Goal: Use online tool/utility: Use online tool/utility

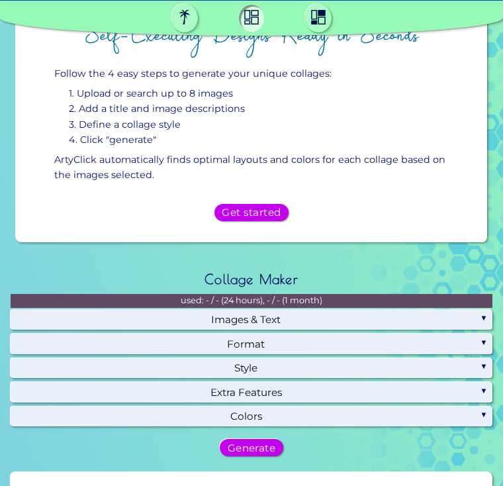
scroll to position [636, 0]
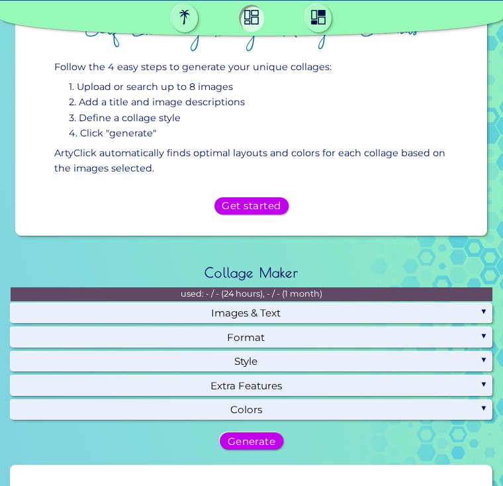
click at [274, 211] on h5 "Get started" at bounding box center [251, 205] width 53 height 9
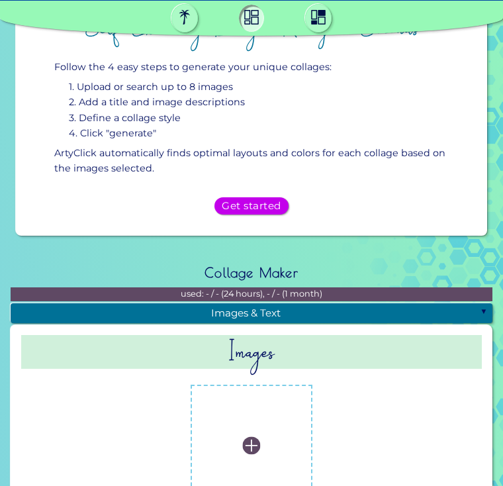
scroll to position [924, 0]
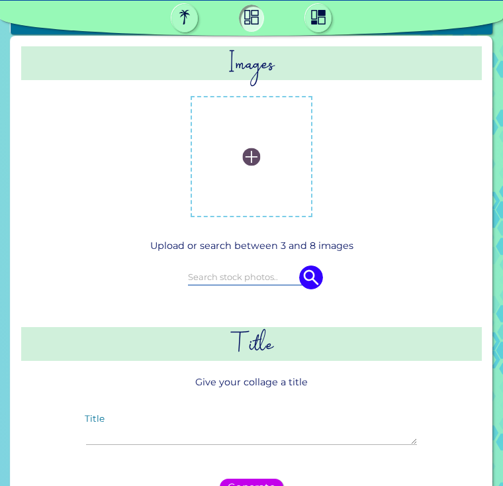
click at [258, 166] on img at bounding box center [251, 157] width 18 height 18
click at [0, 0] on input "file" at bounding box center [0, 0] width 0 height 0
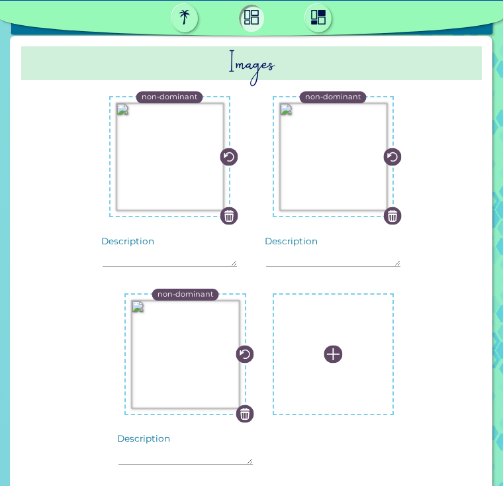
scroll to position [145, 0]
click at [191, 436] on textarea "Description" at bounding box center [186, 450] width 134 height 28
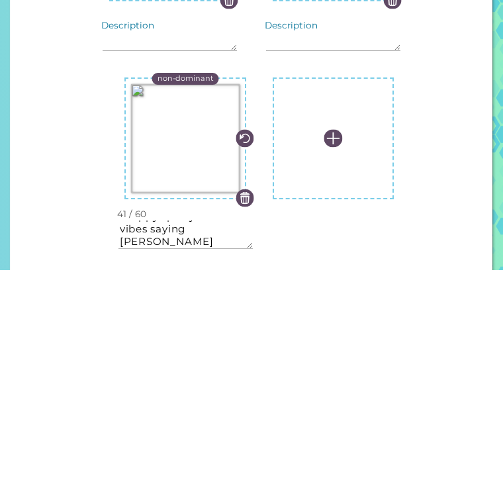
scroll to position [188, 0]
click at [222, 436] on textarea "Preppy sporty skincare vibes saying [PERSON_NAME]" at bounding box center [186, 450] width 134 height 28
type textarea "Preppy"
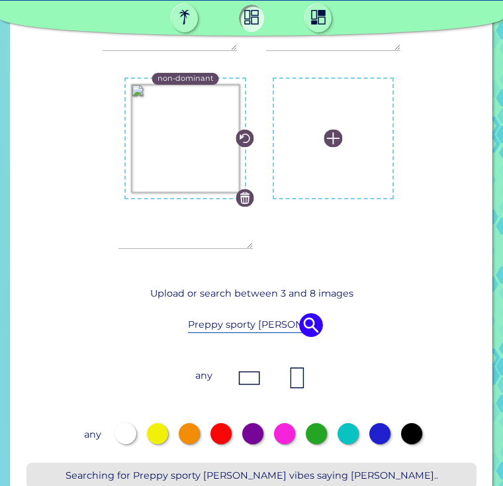
click at [313, 313] on img at bounding box center [311, 325] width 24 height 24
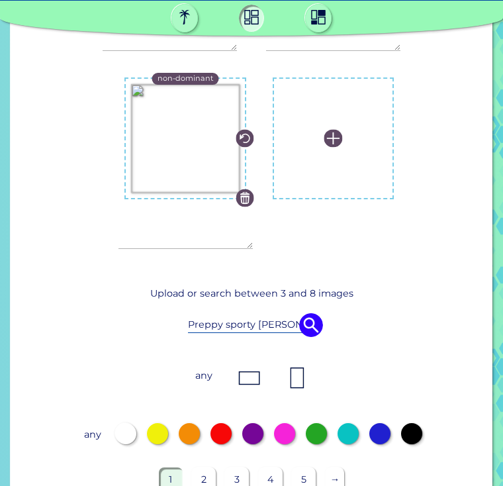
scroll to position [0, 0]
click at [257, 332] on input "Preppy sporty [PERSON_NAME] vibes saying [PERSON_NAME]" at bounding box center [251, 324] width 127 height 15
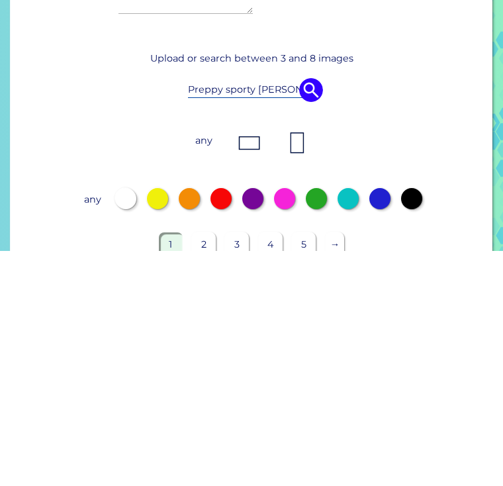
click at [290, 307] on div "Preppy sporty [PERSON_NAME] vibes saying [PERSON_NAME]" at bounding box center [251, 325] width 405 height 37
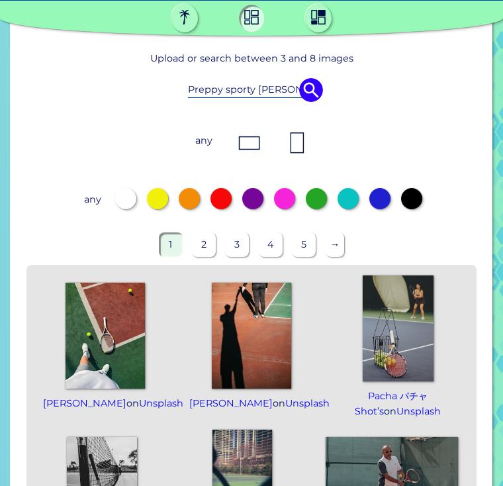
click at [271, 105] on div "Preppy sporty [PERSON_NAME] vibes saying [PERSON_NAME]" at bounding box center [251, 90] width 405 height 37
click at [276, 97] on input "Preppy sporty [PERSON_NAME] vibes saying [PERSON_NAME]" at bounding box center [251, 89] width 127 height 15
click at [283, 97] on input "Preppy sporty teni vibes saying [PERSON_NAME]" at bounding box center [251, 89] width 127 height 15
click at [283, 97] on input "Preppy sporty t saying [PERSON_NAME]" at bounding box center [251, 89] width 127 height 15
click at [260, 97] on input "[PERSON_NAME]" at bounding box center [251, 89] width 127 height 15
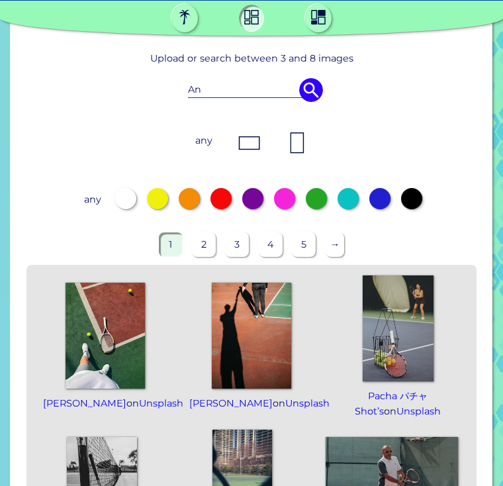
type input "A"
click at [233, 97] on input "Books and ten ise balls spell ing" at bounding box center [251, 89] width 127 height 15
click at [220, 97] on input "Books and ten ise balls spell ing" at bounding box center [251, 89] width 127 height 15
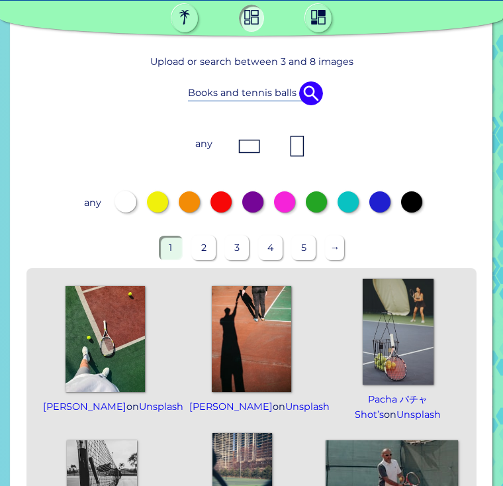
scroll to position [1370, 0]
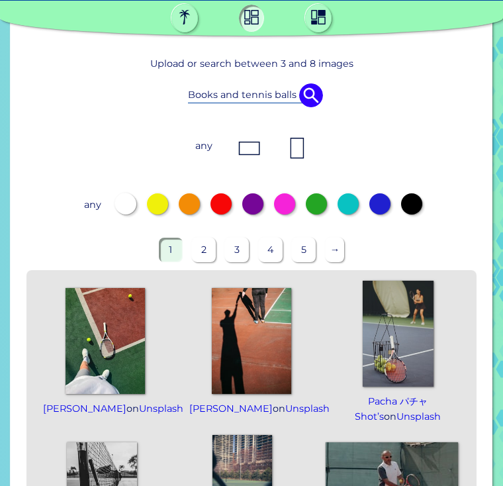
click at [293, 102] on input "Books and tennis balls spell ing" at bounding box center [251, 94] width 127 height 15
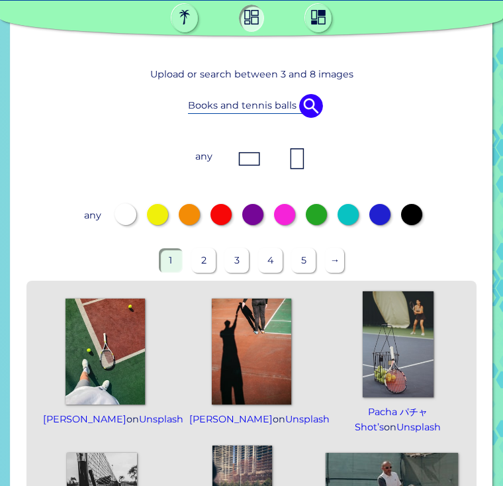
scroll to position [1359, 0]
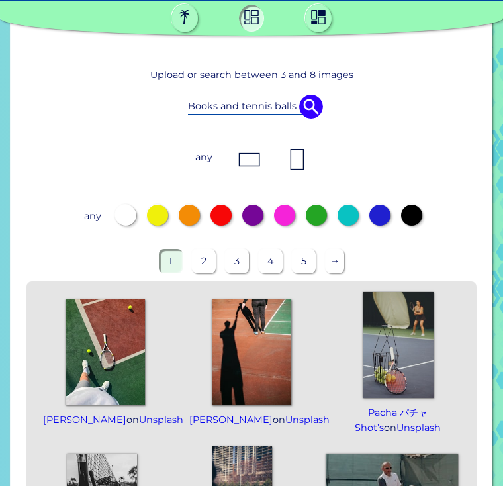
click at [296, 113] on input "Books and tennis balls spell ing" at bounding box center [251, 106] width 127 height 15
click at [275, 113] on input "spell ing" at bounding box center [251, 106] width 127 height 15
type input "s"
click at [316, 119] on img at bounding box center [311, 107] width 24 height 24
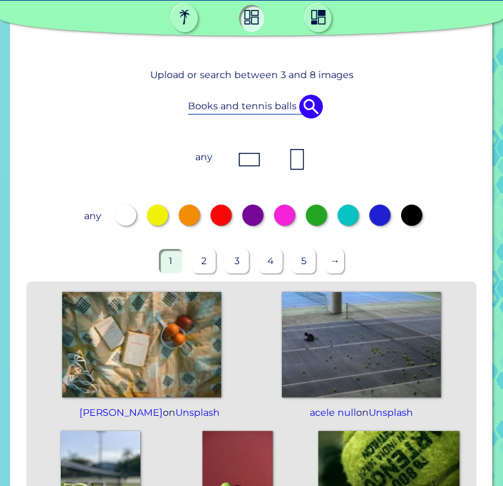
scroll to position [0, 0]
click at [277, 119] on div "Books and tennis balls saying [PERSON_NAME]" at bounding box center [251, 106] width 405 height 37
click at [304, 119] on img at bounding box center [311, 107] width 24 height 24
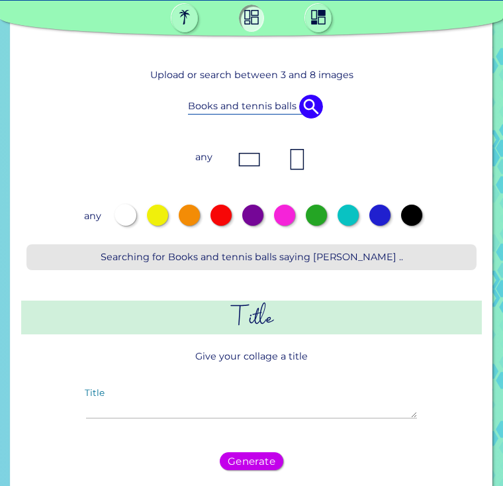
click at [285, 113] on input "Books and tennis balls saying [PERSON_NAME]" at bounding box center [251, 106] width 127 height 15
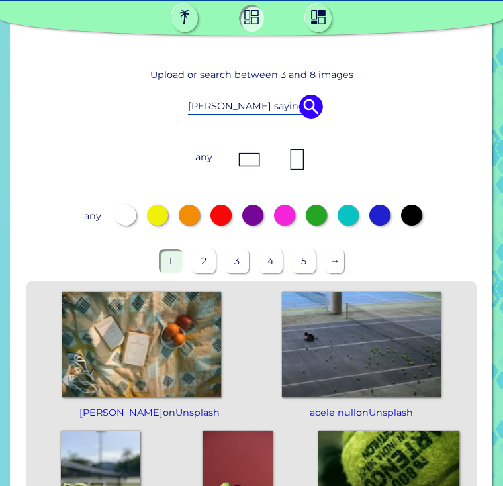
click at [277, 113] on input "[PERSON_NAME] saying [PERSON_NAME]" at bounding box center [251, 106] width 127 height 15
type input "B"
click at [319, 119] on img at bounding box center [311, 107] width 24 height 24
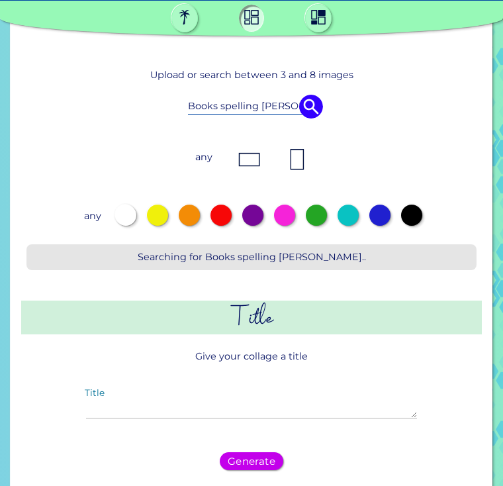
click at [321, 119] on img at bounding box center [311, 107] width 24 height 24
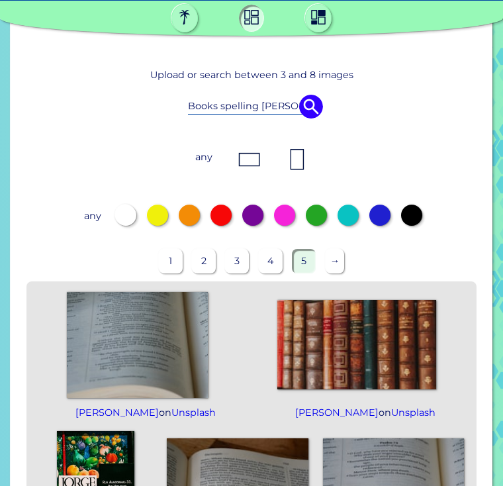
scroll to position [211, 0]
click at [334, 249] on p "→" at bounding box center [335, 261] width 19 height 24
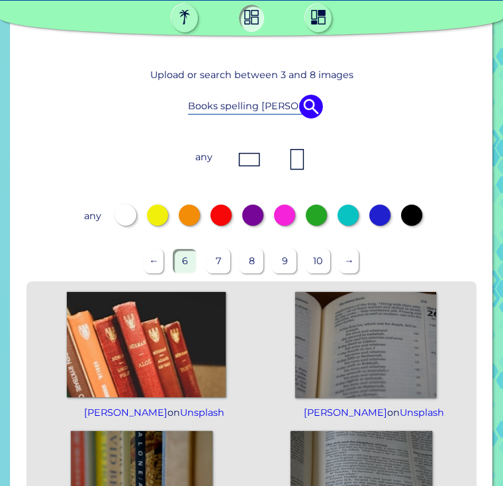
scroll to position [0, 0]
click at [291, 121] on div "Books spelling [PERSON_NAME]" at bounding box center [251, 106] width 405 height 37
click at [288, 113] on input "Books spelling [PERSON_NAME]" at bounding box center [251, 106] width 127 height 15
type input "B"
click at [322, 119] on img at bounding box center [311, 107] width 24 height 24
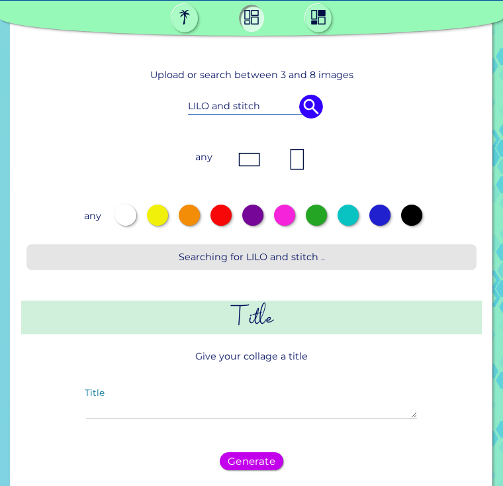
click at [305, 119] on img at bounding box center [311, 107] width 24 height 24
click at [313, 119] on img at bounding box center [311, 107] width 24 height 24
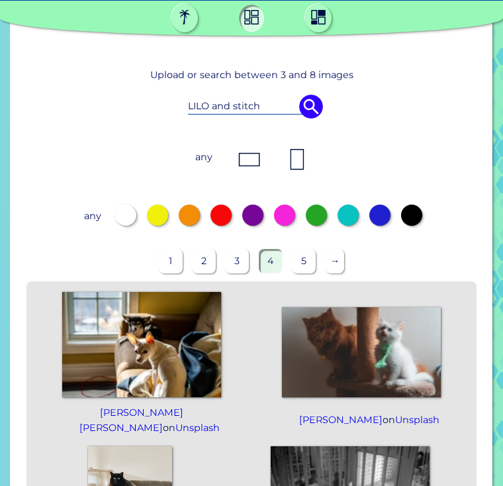
scroll to position [17, 0]
click at [273, 113] on input "LILO and stitch" at bounding box center [251, 106] width 127 height 15
type input "L"
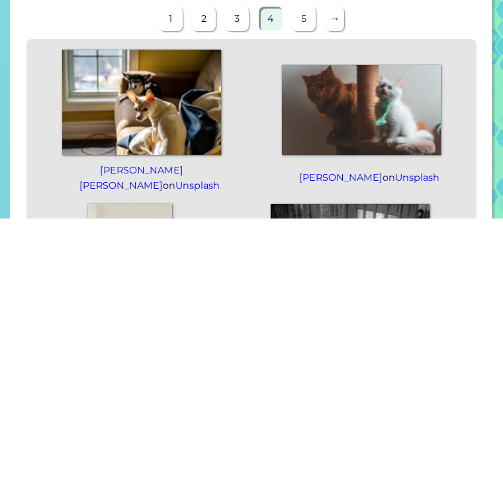
scroll to position [557, 0]
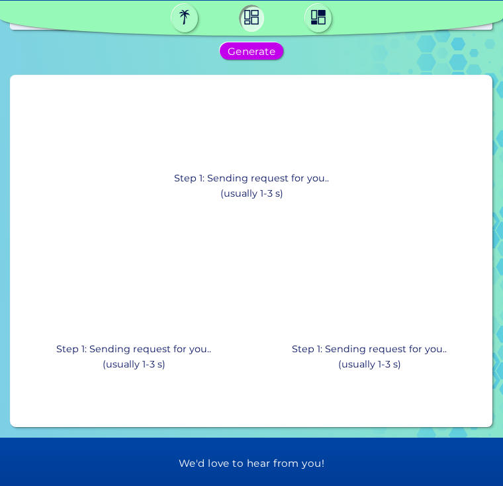
scroll to position [2392, 0]
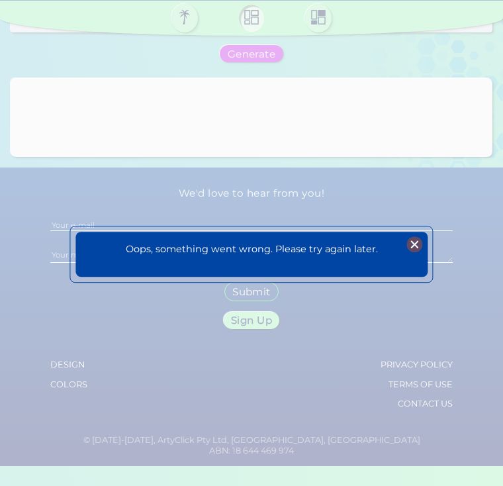
click at [424, 233] on div "Oops, something went wrong. Please try again later. Plans Sign Up Sign In" at bounding box center [251, 254] width 352 height 45
click at [411, 247] on img at bounding box center [415, 244] width 16 height 16
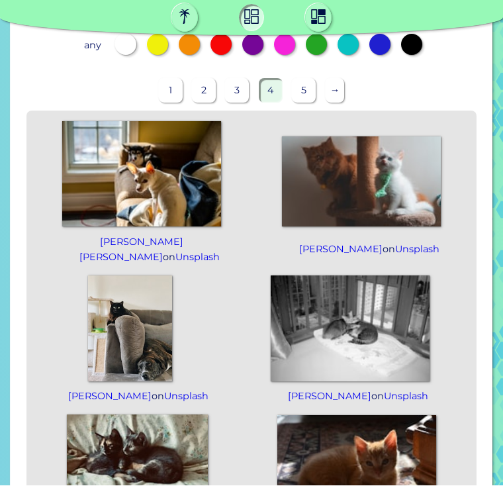
scroll to position [526, 0]
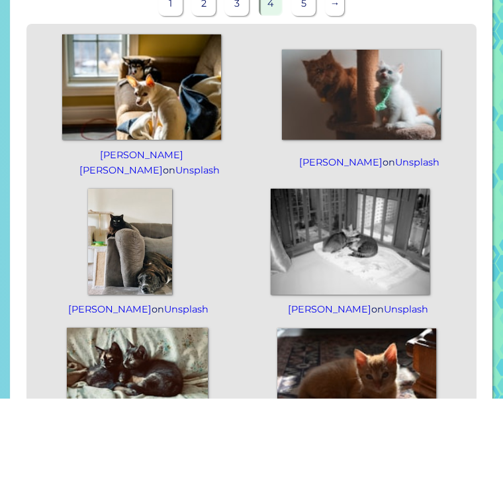
type textarea "[PERSON_NAME] style"
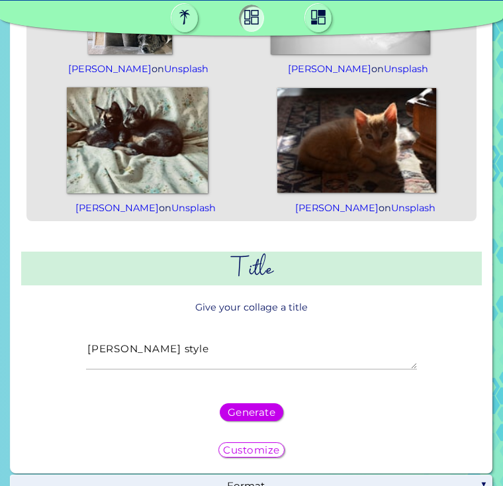
scroll to position [1856, 0]
